Goal: Transaction & Acquisition: Purchase product/service

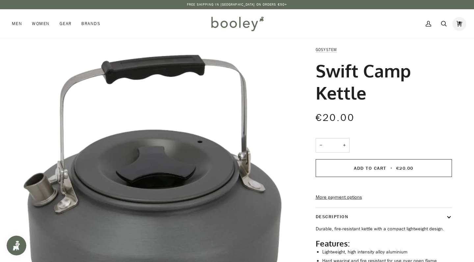
click at [462, 24] on link "Cart €20.00 (1)" at bounding box center [458, 23] width 15 height 29
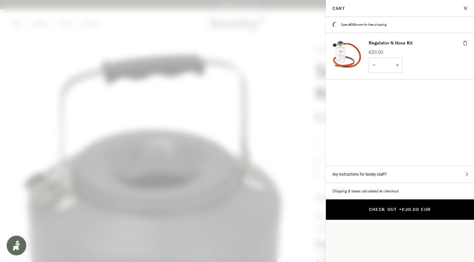
click at [405, 199] on button "Check Out • €20.00 EUR" at bounding box center [400, 209] width 148 height 20
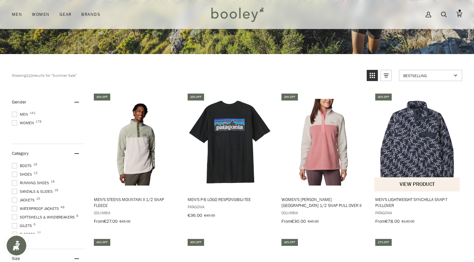
scroll to position [153, 0]
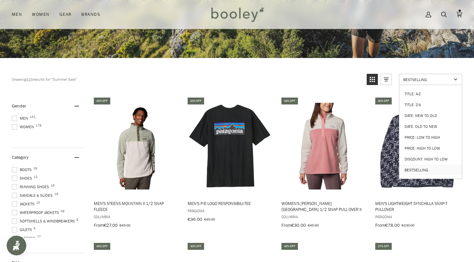
click at [419, 80] on span "Bestselling" at bounding box center [427, 80] width 48 height 6
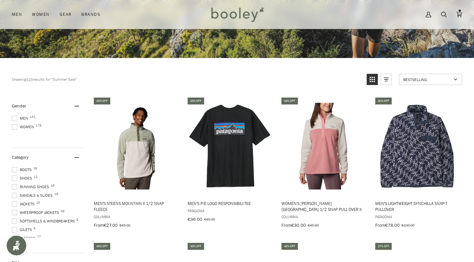
click at [455, 79] on link "Bestselling" at bounding box center [430, 79] width 63 height 11
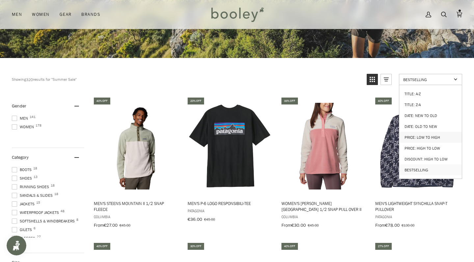
click at [434, 132] on link "Price: Low to High" at bounding box center [430, 137] width 63 height 11
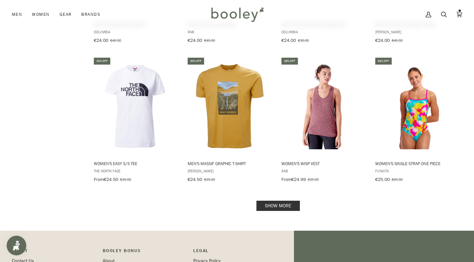
scroll to position [755, 0]
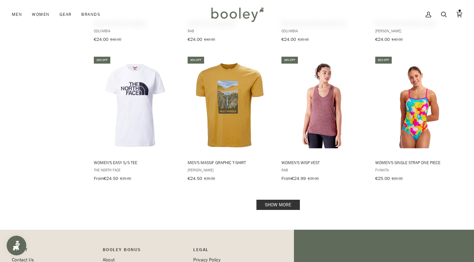
click at [289, 201] on link "Show more" at bounding box center [277, 204] width 43 height 10
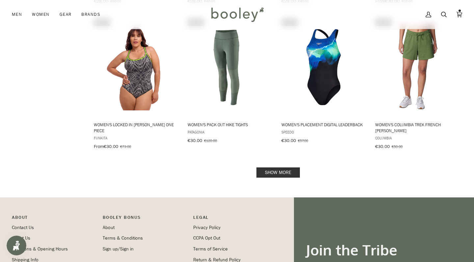
scroll to position [1524, 0]
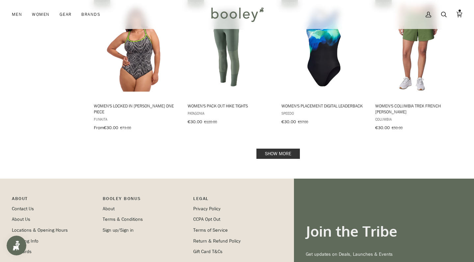
click at [278, 148] on link "Show more" at bounding box center [277, 153] width 43 height 10
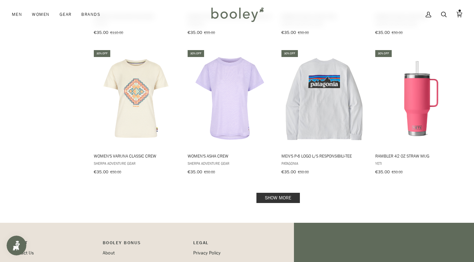
scroll to position [2194, 0]
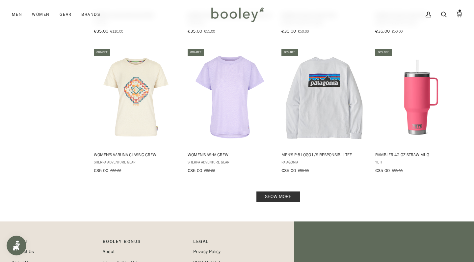
click at [289, 191] on link "Show more" at bounding box center [277, 196] width 43 height 10
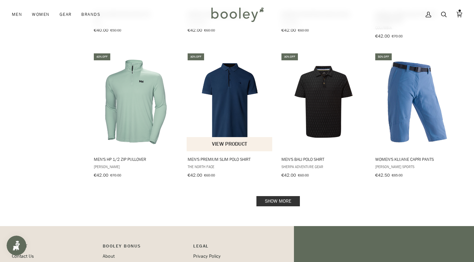
scroll to position [2896, 0]
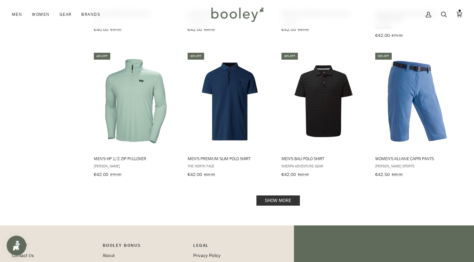
click at [284, 195] on link "Show more" at bounding box center [277, 200] width 43 height 10
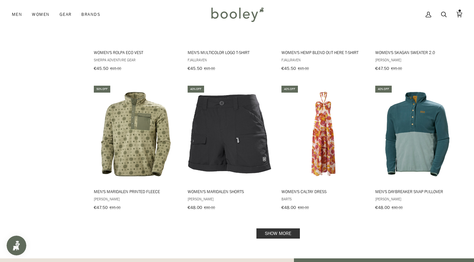
scroll to position [3566, 0]
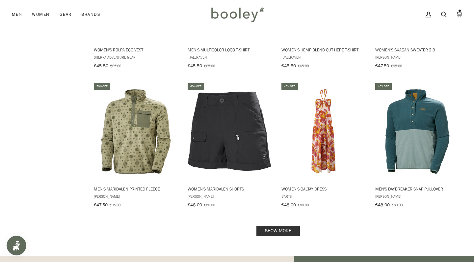
click at [288, 225] on link "Show more" at bounding box center [277, 230] width 43 height 10
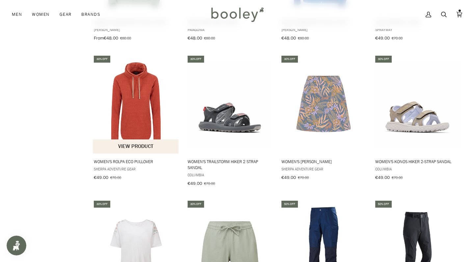
scroll to position [3872, 0]
